Goal: Task Accomplishment & Management: Manage account settings

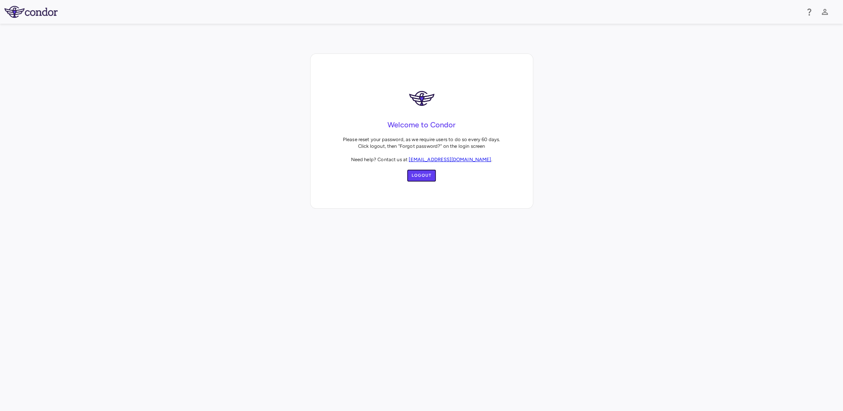
click at [426, 174] on button "Logout" at bounding box center [421, 176] width 29 height 12
click at [398, 147] on link "[EMAIL_ADDRESS][DOMAIN_NAME]" at bounding box center [430, 146] width 82 height 6
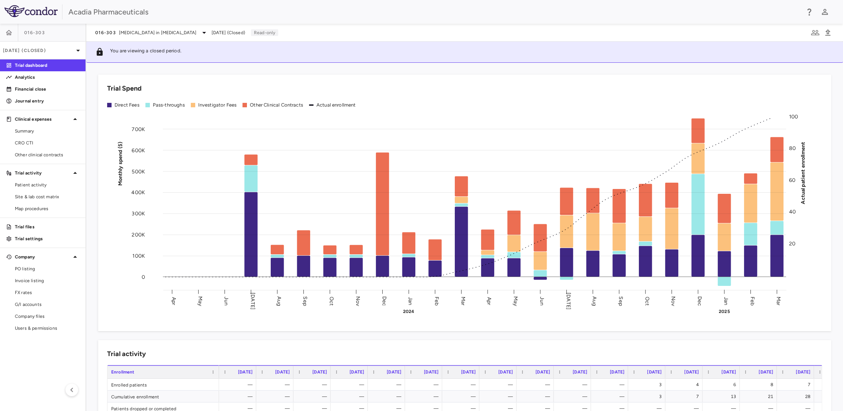
click at [50, 12] on img at bounding box center [30, 11] width 53 height 12
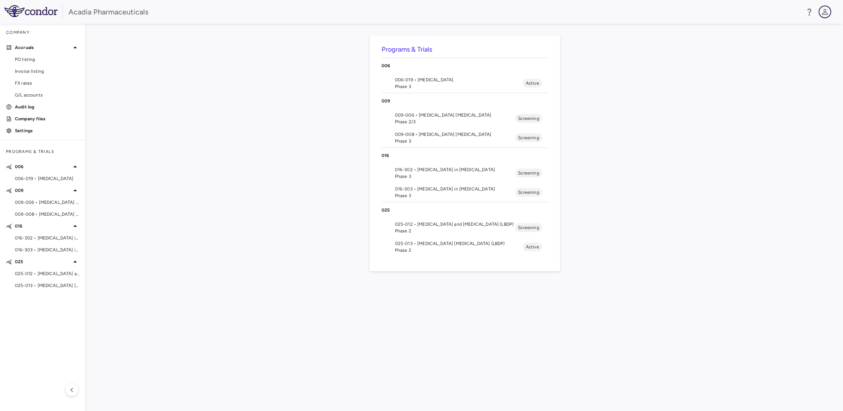
click at [823, 15] on icon "button" at bounding box center [824, 11] width 9 height 9
click at [194, 168] on div at bounding box center [421, 205] width 843 height 411
click at [19, 33] on div "Company" at bounding box center [42, 33] width 85 height 18
click at [53, 6] on img at bounding box center [30, 11] width 53 height 12
click at [809, 9] on icon "button" at bounding box center [809, 12] width 4 height 7
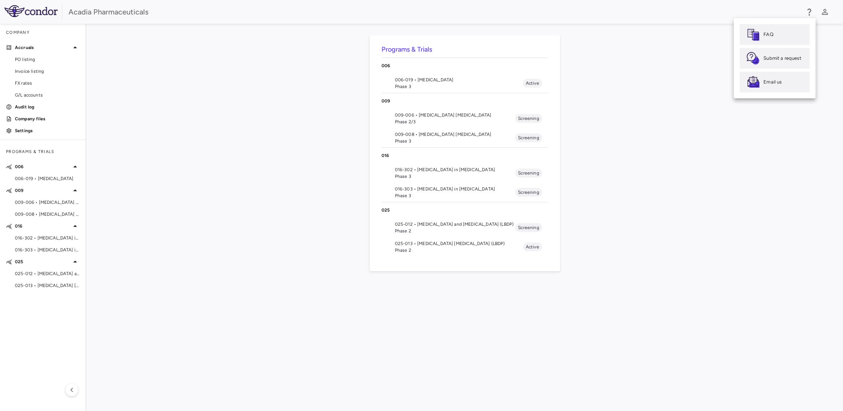
drag, startPoint x: 684, startPoint y: 72, endPoint x: 681, endPoint y: 74, distance: 3.8
click at [684, 73] on div at bounding box center [421, 205] width 843 height 411
click at [18, 45] on p "Accruals" at bounding box center [43, 47] width 56 height 7
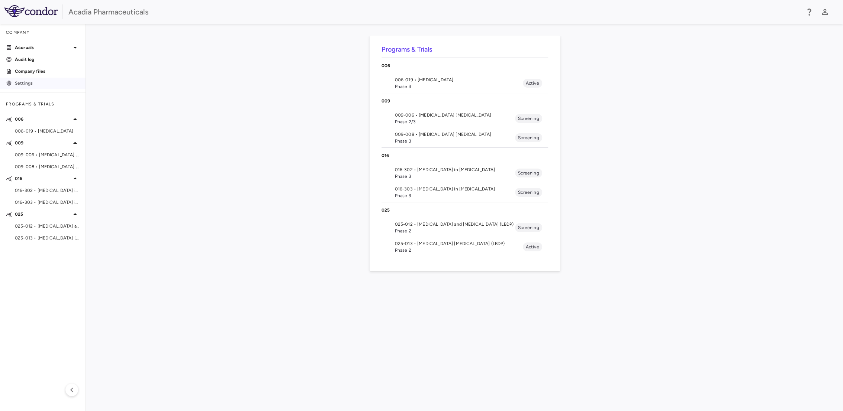
click at [22, 88] on link "Settings" at bounding box center [42, 83] width 85 height 11
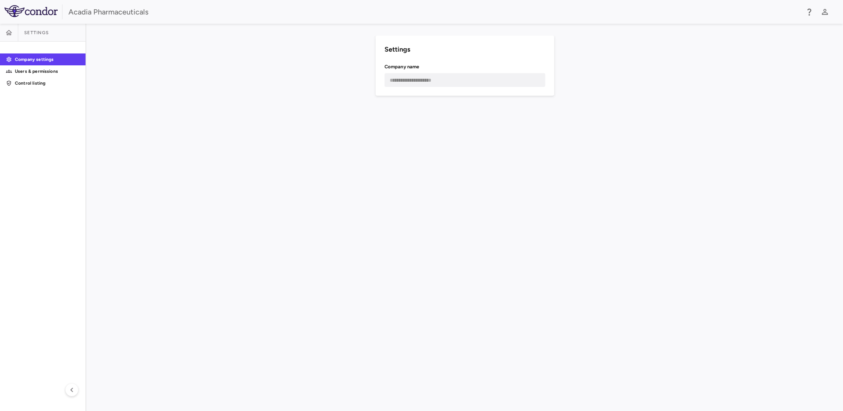
click at [44, 74] on p "Users & permissions" at bounding box center [47, 71] width 65 height 7
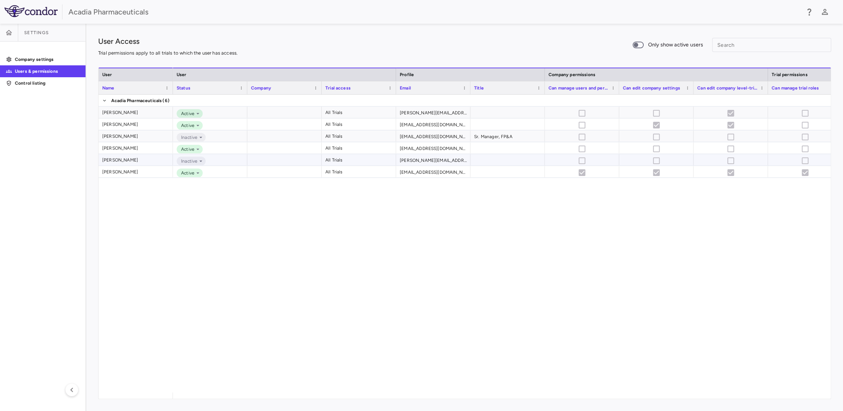
click at [196, 161] on span "Inactive" at bounding box center [187, 161] width 19 height 7
click at [313, 242] on div "Active All Trials erin.kelsey@acadia-pharm.com Active All Trials ldietz@acadia-…" at bounding box center [502, 244] width 658 height 298
